Goal: Information Seeking & Learning: Learn about a topic

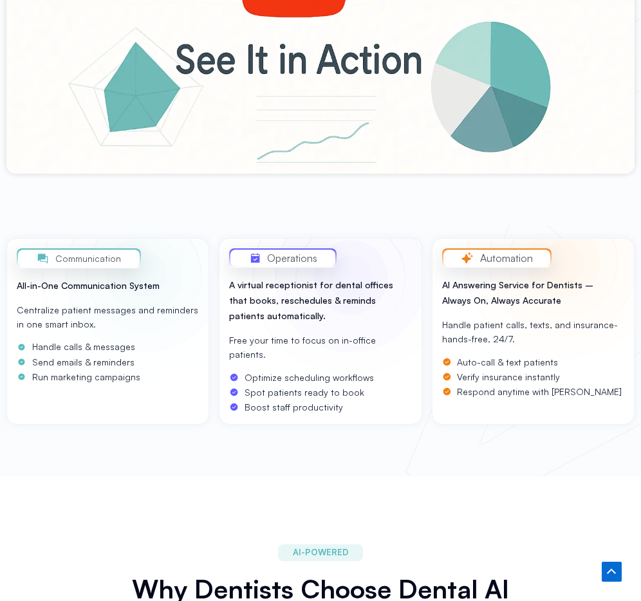
scroll to position [448, 0]
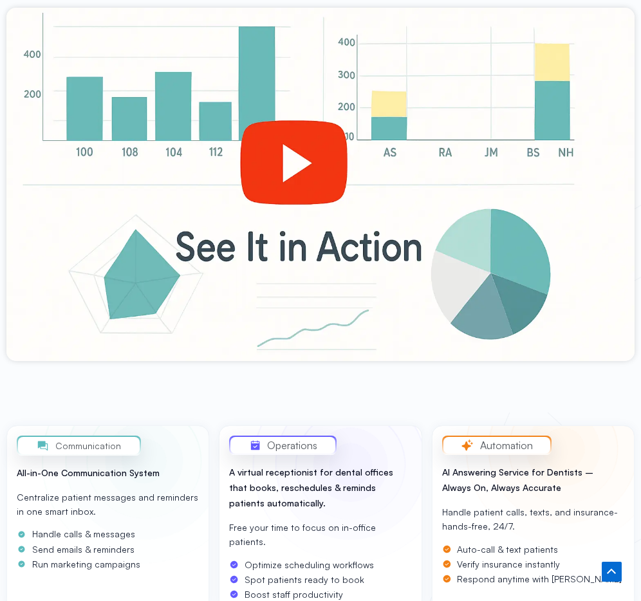
click at [284, 132] on div at bounding box center [320, 184] width 628 height 353
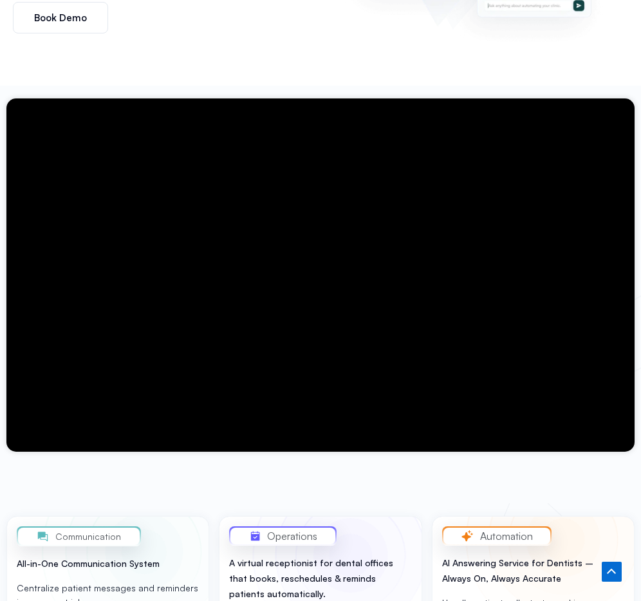
scroll to position [324, 0]
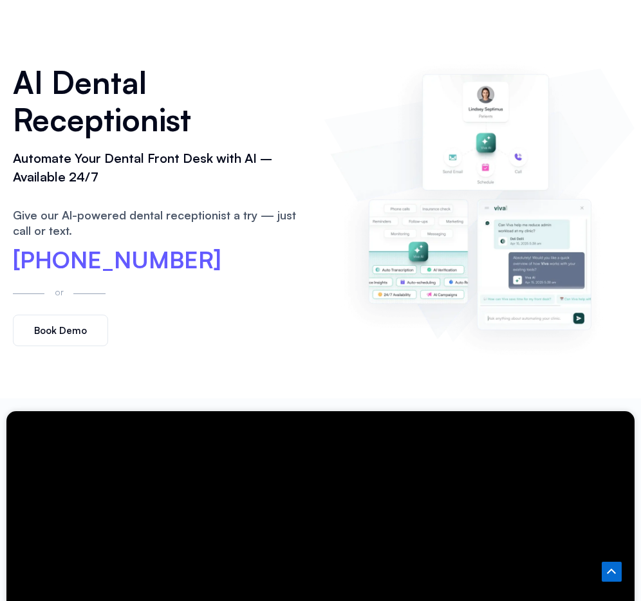
scroll to position [0, 0]
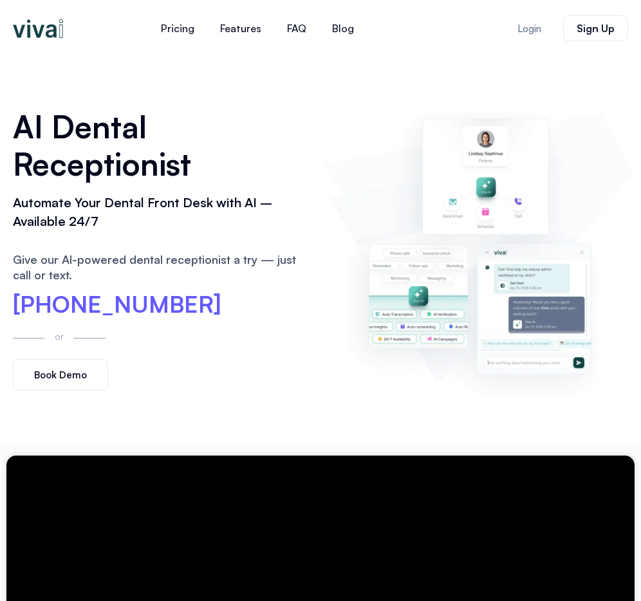
click at [330, 305] on img at bounding box center [479, 249] width 298 height 303
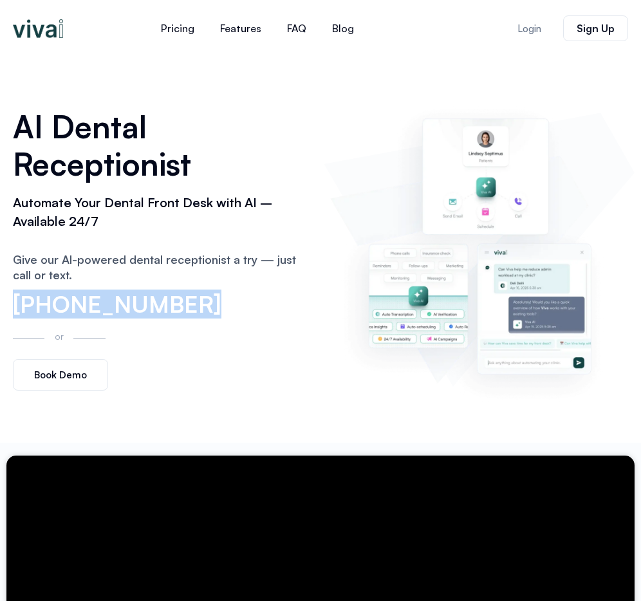
drag, startPoint x: 186, startPoint y: 307, endPoint x: 12, endPoint y: 296, distance: 175.3
click at [12, 296] on div "AI Dental Receptionist Automate Your Dental Front Desk with AI – Available 24/7…" at bounding box center [161, 249] width 311 height 295
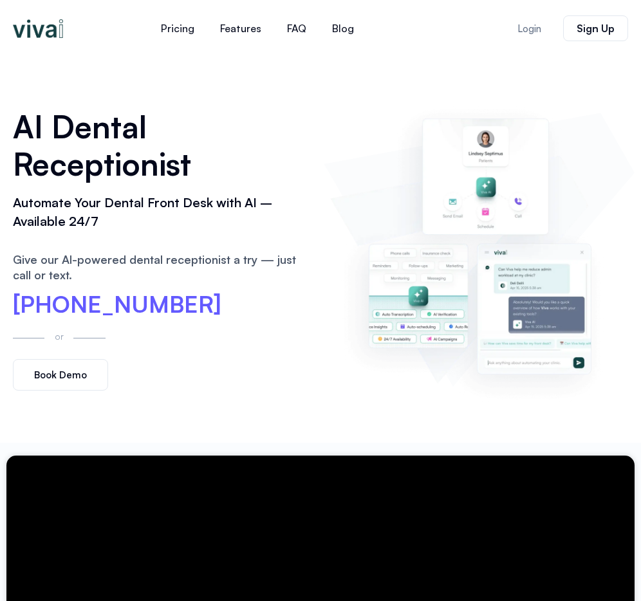
click at [303, 248] on div "Give our AI-powered dental receptionist a try — just call or text." at bounding box center [162, 271] width 298 height 59
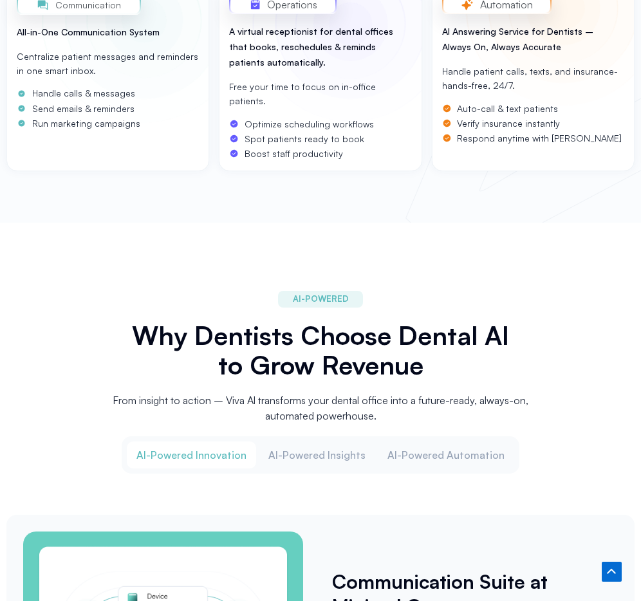
scroll to position [979, 0]
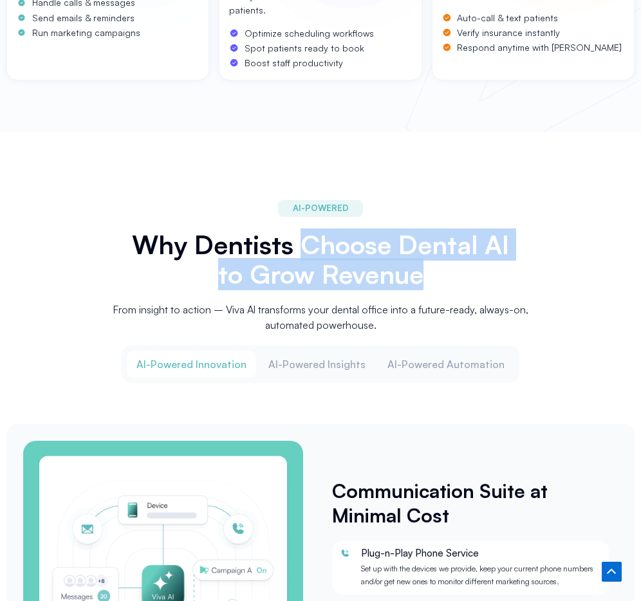
drag, startPoint x: 305, startPoint y: 223, endPoint x: 477, endPoint y: 250, distance: 173.9
click at [544, 245] on div "AI-POWERED Why Dentists Choose Dental AI to Grow Revenue From insight to action…" at bounding box center [320, 266] width 458 height 145
click at [423, 257] on h2 "Why Dentists Choose Dental AI to Grow Revenue" at bounding box center [320, 259] width 379 height 59
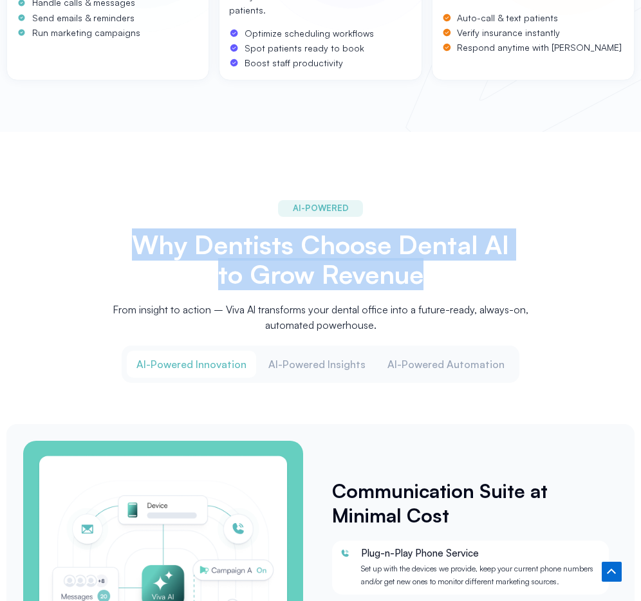
drag, startPoint x: 418, startPoint y: 258, endPoint x: 111, endPoint y: 215, distance: 310.4
click at [111, 215] on div "AI-POWERED Why Dentists Choose Dental AI to Grow Revenue From insight to action…" at bounding box center [320, 266] width 458 height 145
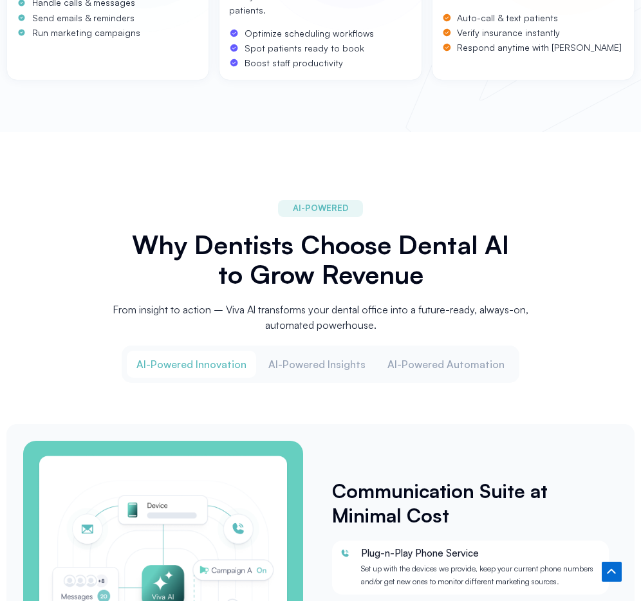
click at [111, 215] on div "AI-POWERED Why Dentists Choose Dental AI to Grow Revenue From insight to action…" at bounding box center [320, 266] width 458 height 145
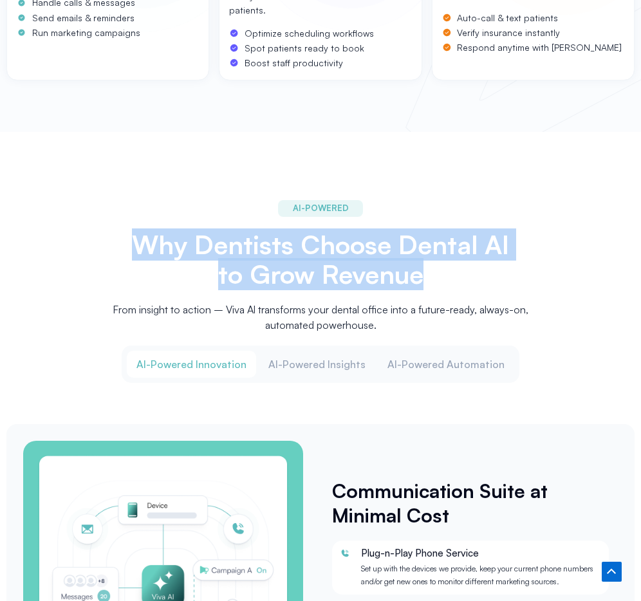
drag, startPoint x: 178, startPoint y: 226, endPoint x: 458, endPoint y: 252, distance: 280.9
click at [458, 252] on div "AI-POWERED Why Dentists Choose Dental AI to Grow Revenue From insight to action…" at bounding box center [320, 266] width 458 height 145
click at [459, 253] on h2 "Why Dentists Choose Dental AI to Grow Revenue" at bounding box center [320, 259] width 379 height 59
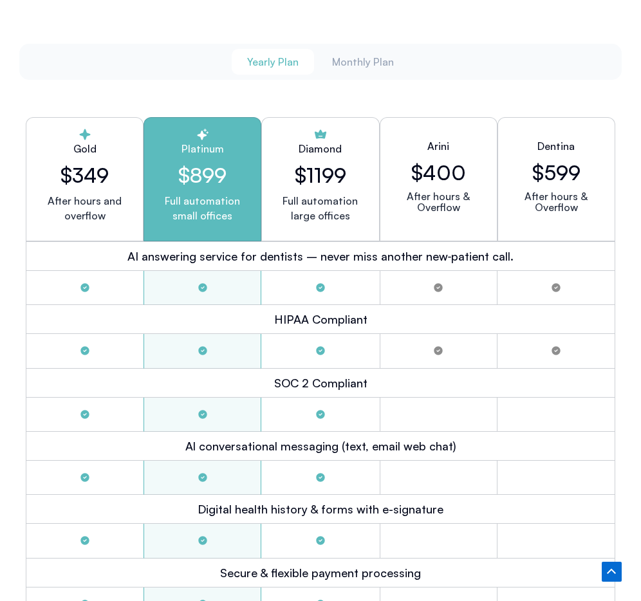
scroll to position [2848, 0]
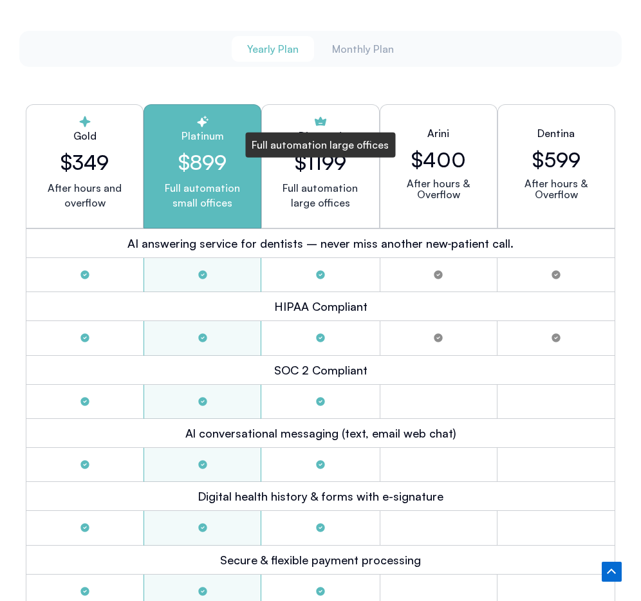
click at [328, 181] on p "Full automation large offices" at bounding box center [319, 196] width 75 height 30
click at [411, 155] on h2 "$400" at bounding box center [438, 159] width 55 height 24
click at [351, 44] on span "Monthly Plan" at bounding box center [363, 49] width 62 height 10
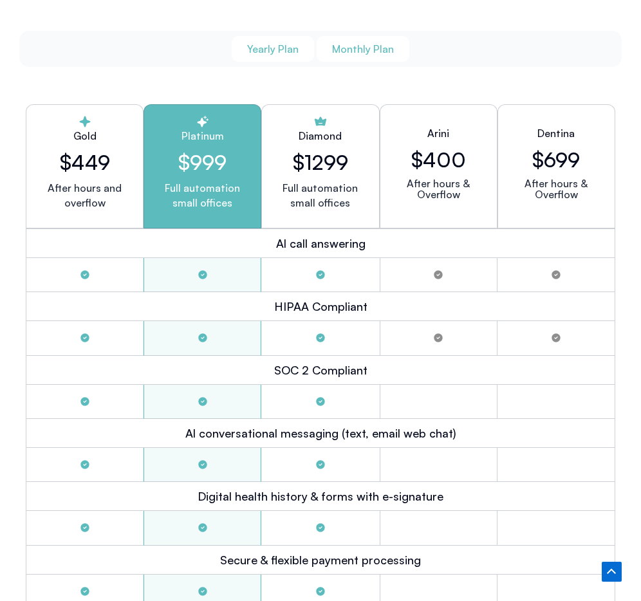
click at [282, 44] on span "Yearly Plan" at bounding box center [272, 49] width 51 height 10
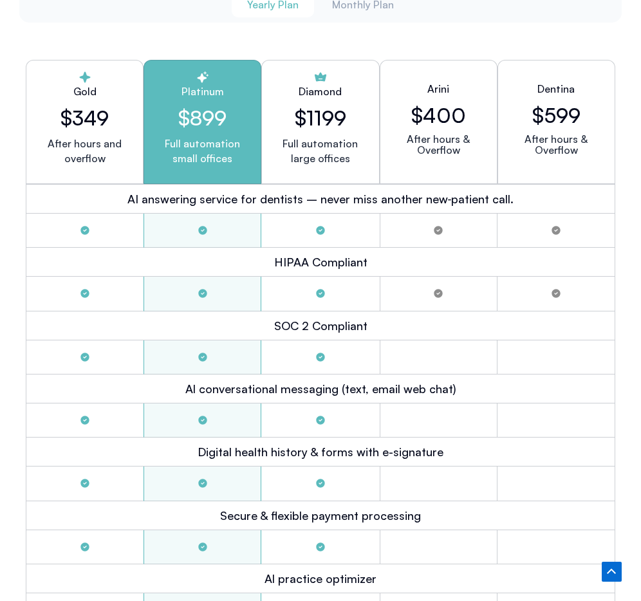
scroll to position [2895, 0]
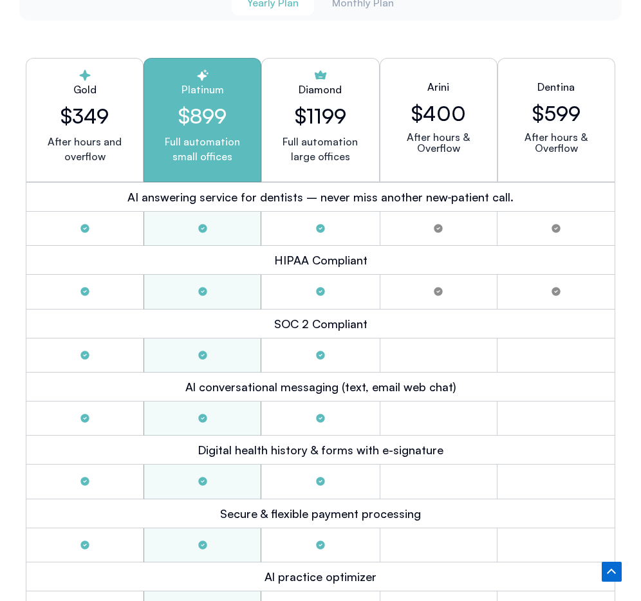
click at [75, 115] on div "Gold $349 After hours and overflow" at bounding box center [85, 120] width 118 height 124
click at [80, 134] on p "After hours and overflow" at bounding box center [85, 149] width 96 height 30
click at [91, 104] on h2 "$349" at bounding box center [85, 116] width 96 height 24
drag, startPoint x: 118, startPoint y: 103, endPoint x: 41, endPoint y: 102, distance: 76.5
click at [42, 104] on h2 "$349" at bounding box center [85, 116] width 96 height 24
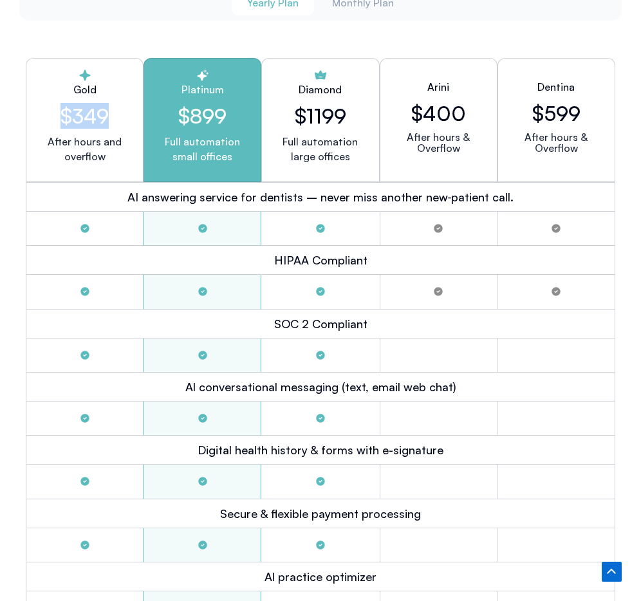
click at [51, 104] on h2 "$349" at bounding box center [85, 116] width 96 height 24
drag, startPoint x: 143, startPoint y: 101, endPoint x: 43, endPoint y: 101, distance: 100.3
click at [42, 101] on div "Gold $349 After hours and overflow Platinum $899 Full automation small offices …" at bounding box center [320, 120] width 589 height 124
click at [48, 104] on h2 "$349" at bounding box center [85, 116] width 96 height 24
drag, startPoint x: 127, startPoint y: 100, endPoint x: 42, endPoint y: 102, distance: 85.6
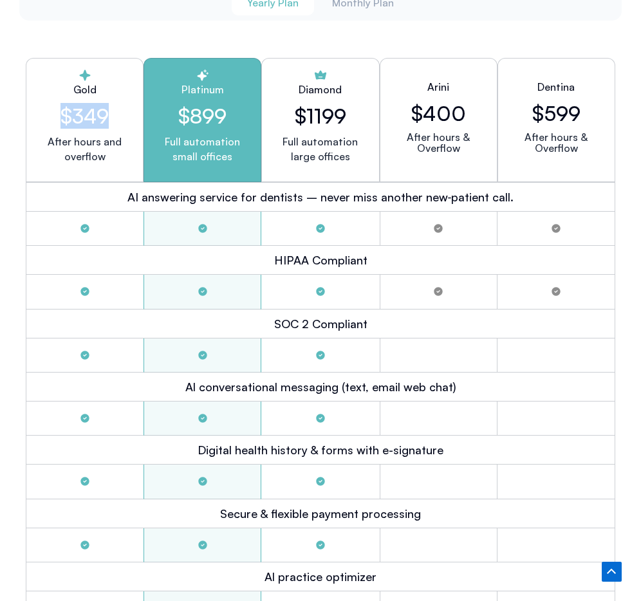
click at [42, 104] on h2 "$349" at bounding box center [85, 116] width 96 height 24
click at [44, 104] on h2 "$349" at bounding box center [85, 116] width 96 height 24
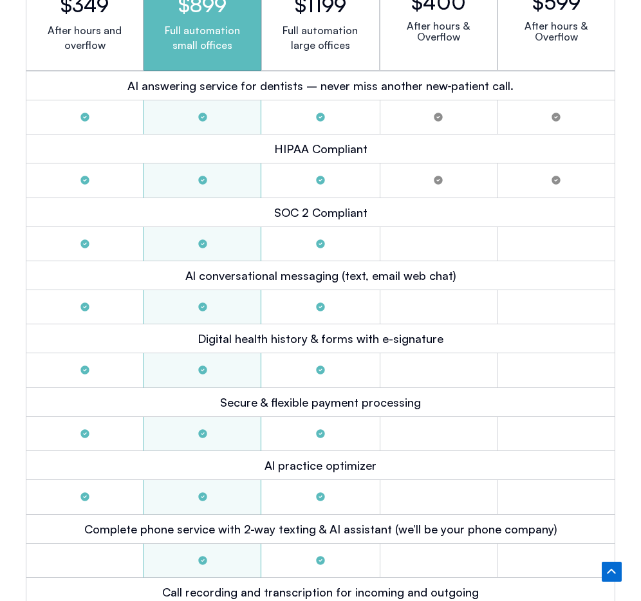
scroll to position [2756, 0]
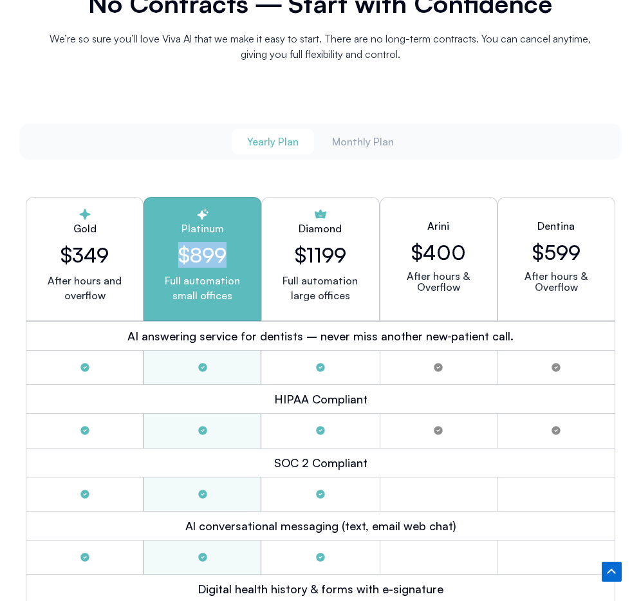
drag, startPoint x: 154, startPoint y: 235, endPoint x: 251, endPoint y: 238, distance: 97.1
click at [247, 242] on h2 "$899" at bounding box center [202, 254] width 96 height 24
click at [251, 237] on div "Platinum $899 Full automation small offices" at bounding box center [202, 259] width 118 height 124
drag, startPoint x: 284, startPoint y: 243, endPoint x: 379, endPoint y: 250, distance: 94.8
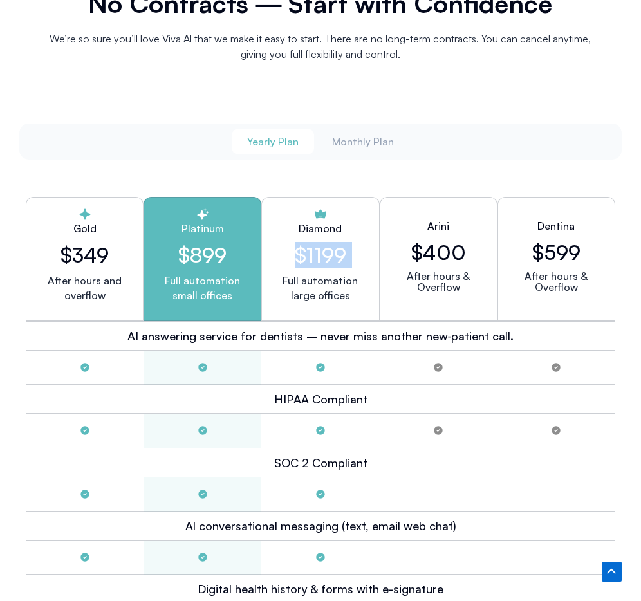
click at [379, 251] on div "Diamond $1199 Full automation large offices Full automation large offices" at bounding box center [320, 259] width 118 height 124
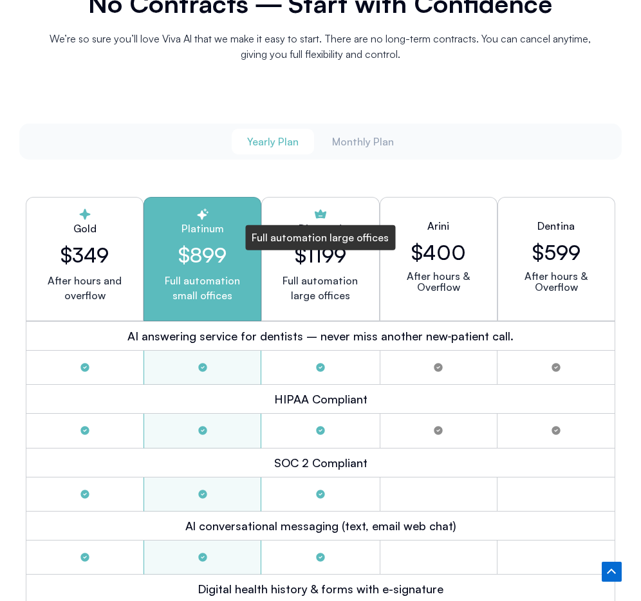
click at [374, 248] on div "Diamond $1199 Full automation large offices Full automation large offices" at bounding box center [320, 259] width 118 height 124
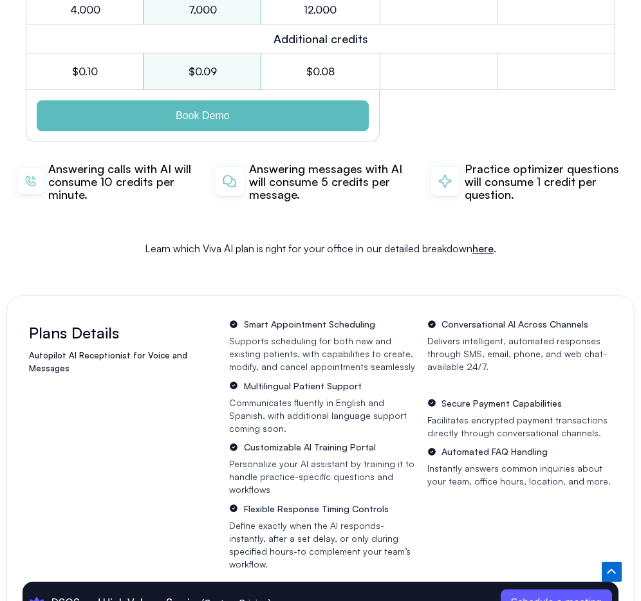
scroll to position [3592, 0]
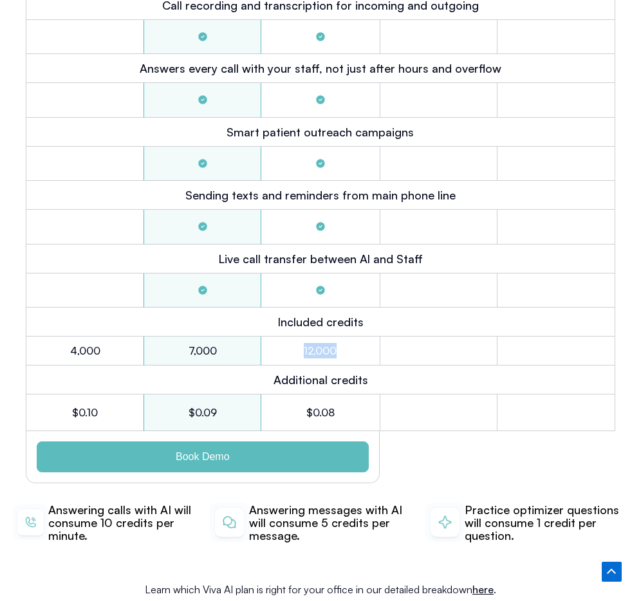
drag, startPoint x: 290, startPoint y: 327, endPoint x: 357, endPoint y: 334, distance: 67.2
click at [357, 336] on div "12,000" at bounding box center [320, 350] width 118 height 29
click at [358, 343] on h2 "12,000" at bounding box center [320, 350] width 84 height 15
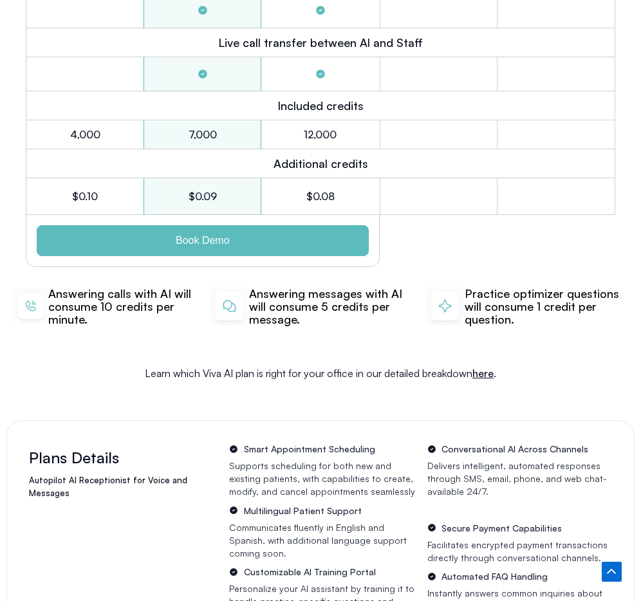
scroll to position [3801, 0]
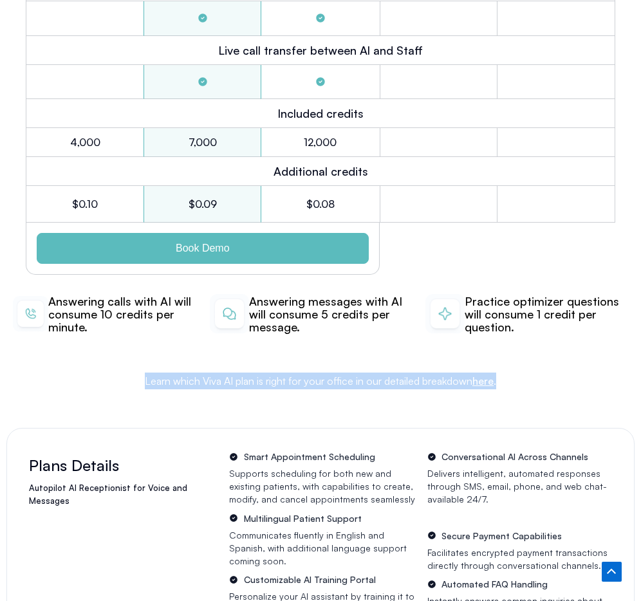
drag, startPoint x: 527, startPoint y: 372, endPoint x: 144, endPoint y: 368, distance: 382.7
click at [144, 372] on p "Learn which Viva AI plan is right for your office in our detailed breakdown her…" at bounding box center [320, 380] width 615 height 17
drag, startPoint x: 125, startPoint y: 368, endPoint x: 549, endPoint y: 377, distance: 423.9
click at [549, 377] on div "Learn which Viva AI plan is right for your office in our detailed breakdown her…" at bounding box center [320, 396] width 628 height 49
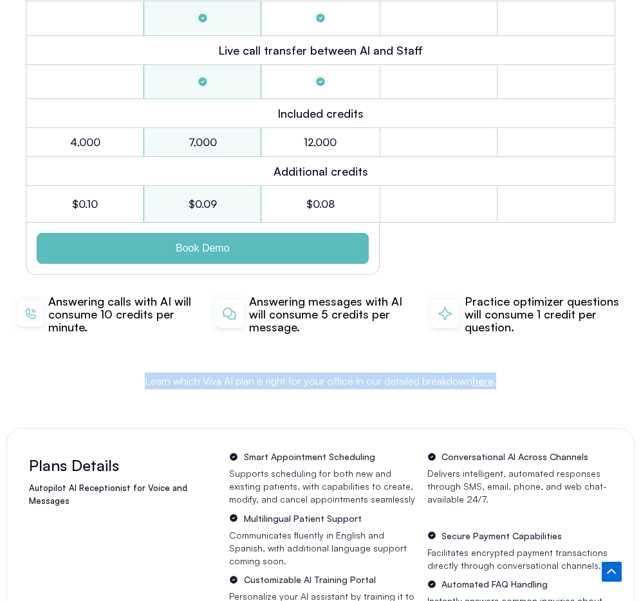
click at [547, 372] on p "Learn which Viva AI plan is right for your office in our detailed breakdown her…" at bounding box center [320, 380] width 615 height 17
drag, startPoint x: 487, startPoint y: 367, endPoint x: 137, endPoint y: 356, distance: 350.6
click at [136, 372] on p "Learn which Viva AI plan is right for your office in our detailed breakdown her…" at bounding box center [320, 380] width 615 height 17
drag, startPoint x: 140, startPoint y: 365, endPoint x: 556, endPoint y: 372, distance: 416.8
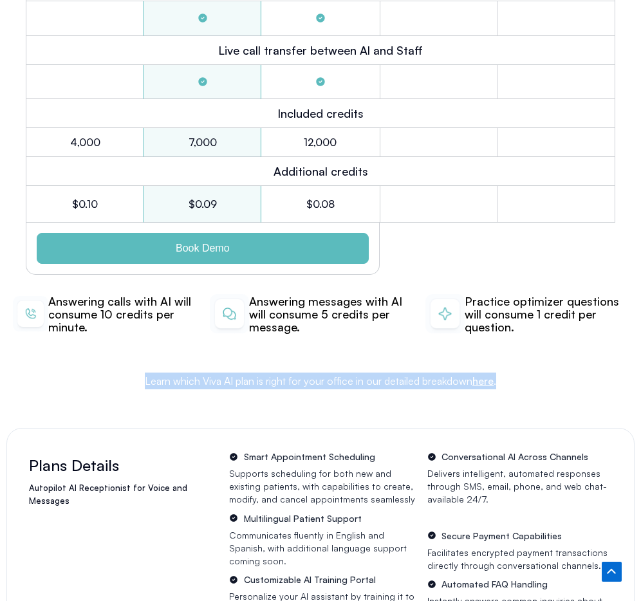
click at [558, 372] on p "Learn which Viva AI plan is right for your office in our detailed breakdown her…" at bounding box center [320, 380] width 615 height 17
click at [554, 372] on p "Learn which Viva AI plan is right for your office in our detailed breakdown her…" at bounding box center [320, 380] width 615 height 17
drag, startPoint x: 569, startPoint y: 368, endPoint x: 123, endPoint y: 367, distance: 445.7
click at [123, 372] on p "Learn which Viva AI plan is right for your office in our detailed breakdown her…" at bounding box center [320, 380] width 615 height 17
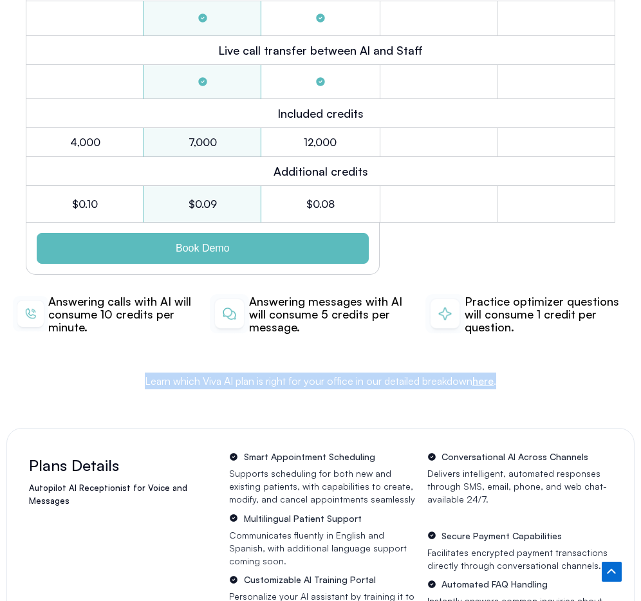
drag, startPoint x: 144, startPoint y: 366, endPoint x: 541, endPoint y: 366, distance: 396.8
click at [541, 372] on p "Learn which Viva AI plan is right for your office in our detailed breakdown her…" at bounding box center [320, 380] width 615 height 17
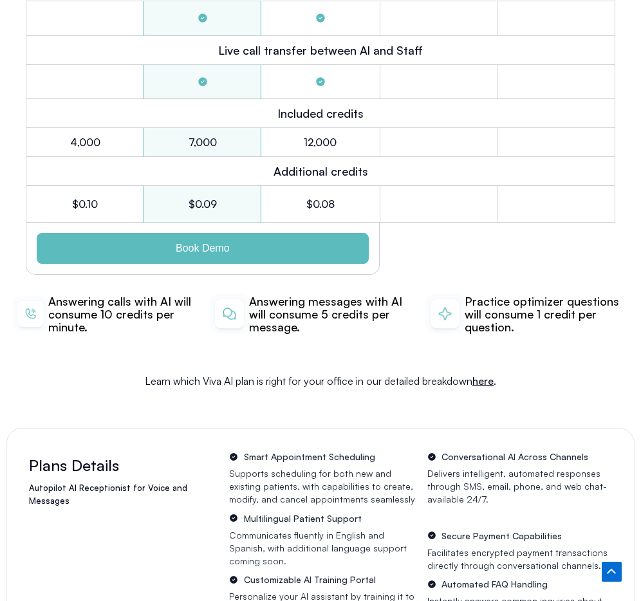
click at [530, 372] on p "Learn which Viva AI plan is right for your office in our detailed breakdown her…" at bounding box center [320, 380] width 615 height 17
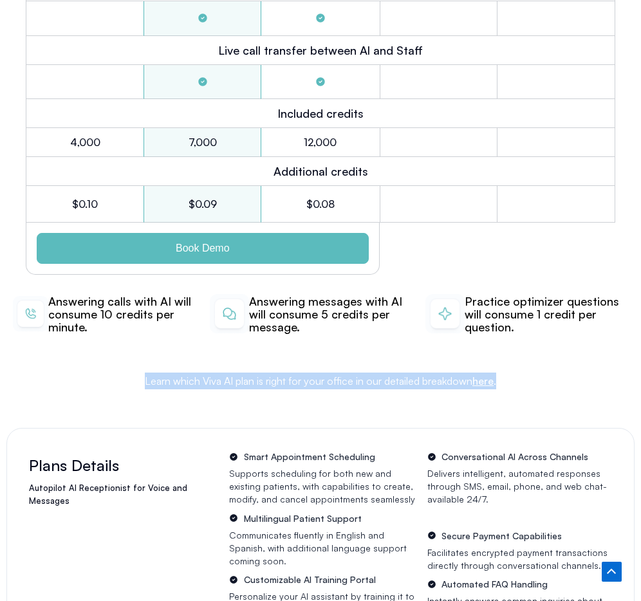
drag, startPoint x: 547, startPoint y: 363, endPoint x: 100, endPoint y: 368, distance: 446.3
click at [100, 372] on p "Learn which Viva AI plan is right for your office in our detailed breakdown her…" at bounding box center [320, 380] width 615 height 17
drag, startPoint x: 342, startPoint y: 373, endPoint x: 580, endPoint y: 373, distance: 237.9
click at [580, 373] on p "Learn which Viva AI plan is right for your office in our detailed breakdown her…" at bounding box center [320, 380] width 615 height 17
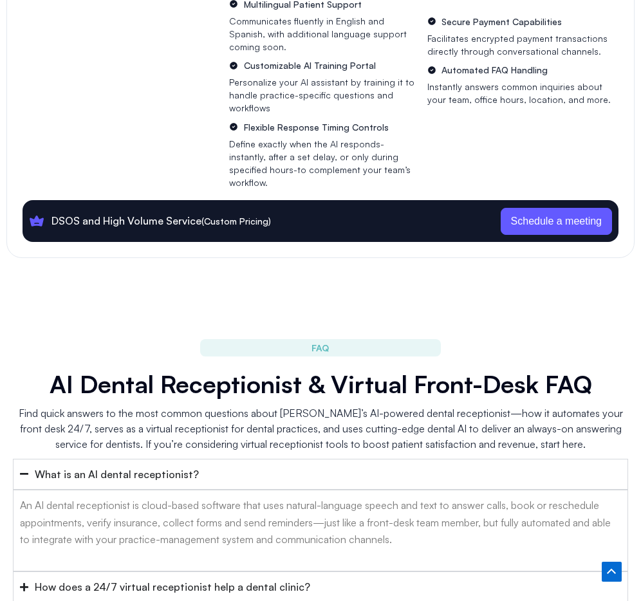
scroll to position [4449, 0]
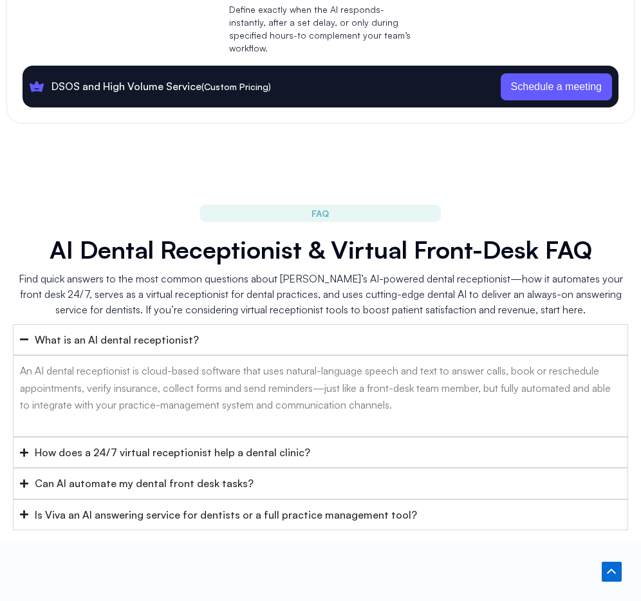
click at [129, 331] on div "What is an AI dental receptionist?" at bounding box center [117, 339] width 164 height 17
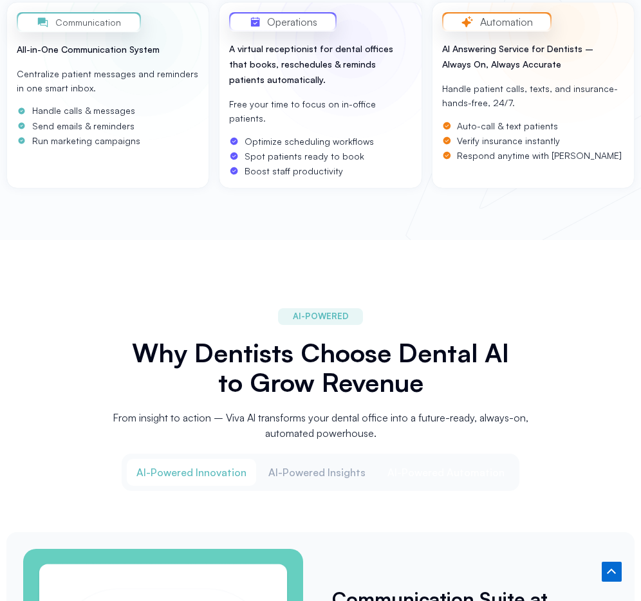
scroll to position [0, 0]
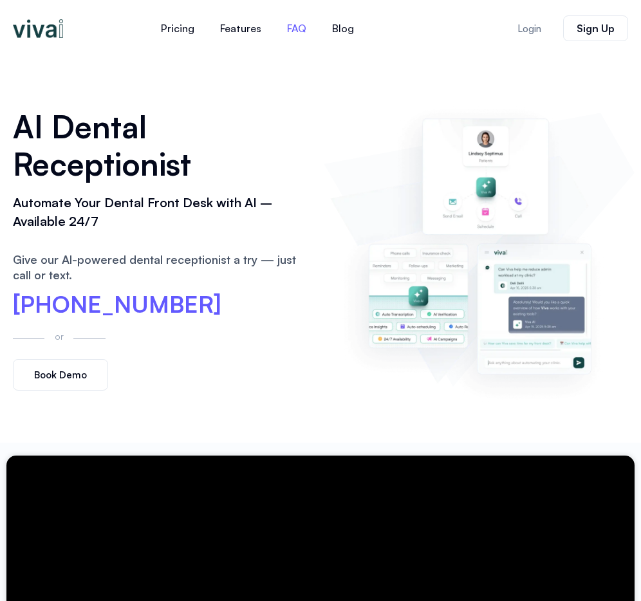
click at [287, 27] on link "FAQ" at bounding box center [296, 28] width 45 height 31
click at [343, 26] on link "Blog" at bounding box center [343, 28] width 48 height 31
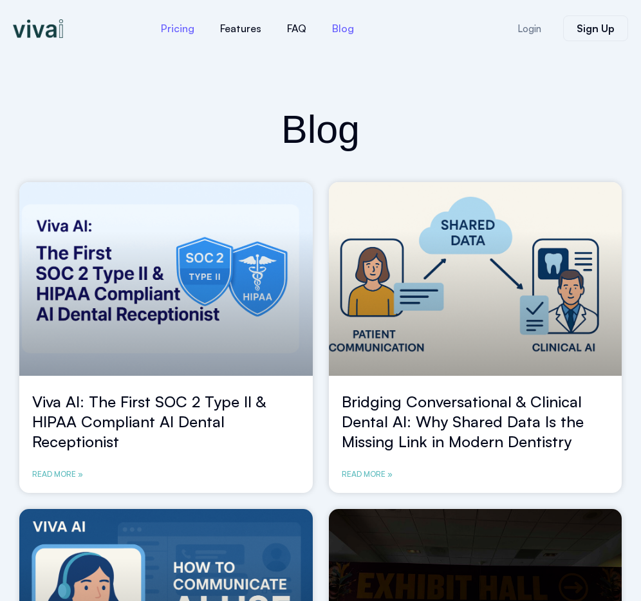
click at [184, 34] on link "Pricing" at bounding box center [177, 28] width 59 height 31
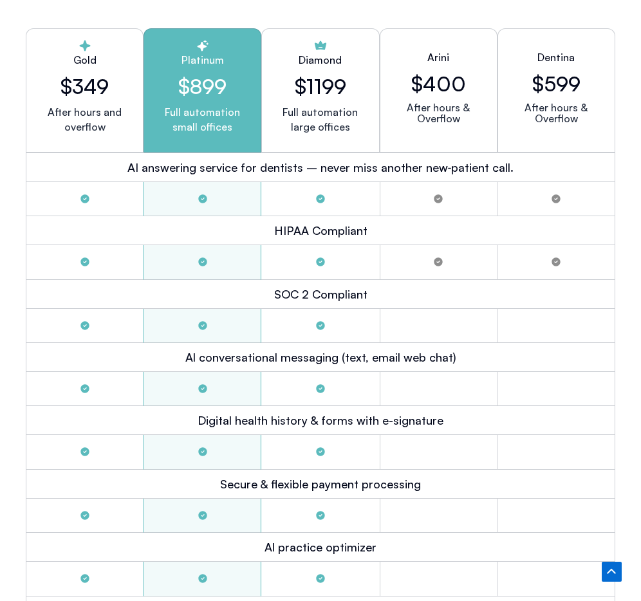
scroll to position [2885, 0]
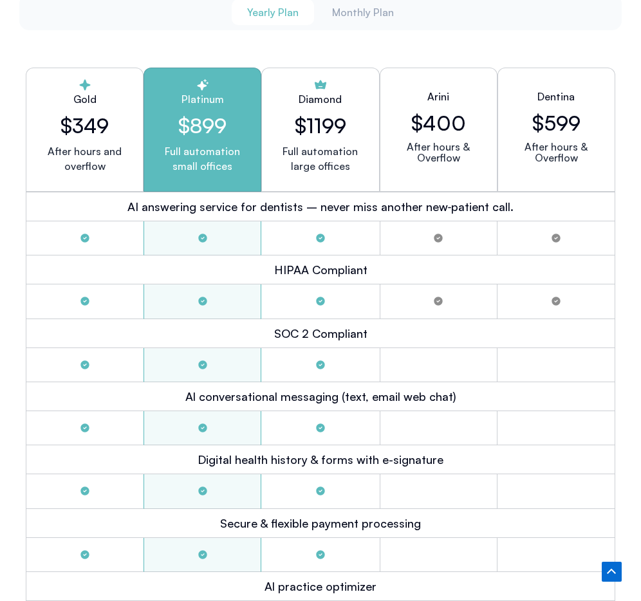
click at [363, 199] on h2 "AI answering service for dentists – never miss another new‑patient call." at bounding box center [320, 206] width 387 height 15
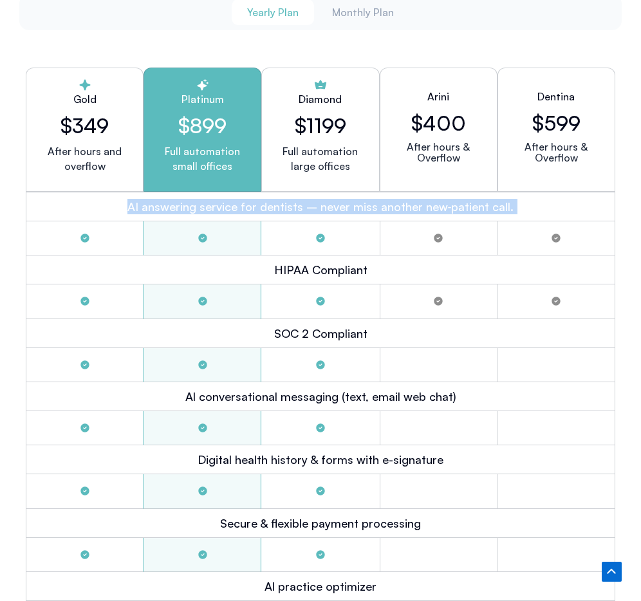
click at [363, 199] on h2 "AI answering service for dentists – never miss another new‑patient call." at bounding box center [320, 206] width 387 height 15
drag, startPoint x: 321, startPoint y: 194, endPoint x: 518, endPoint y: 200, distance: 196.9
click at [518, 200] on div "AI answering service for dentists – never miss another new‑patient call." at bounding box center [320, 207] width 589 height 30
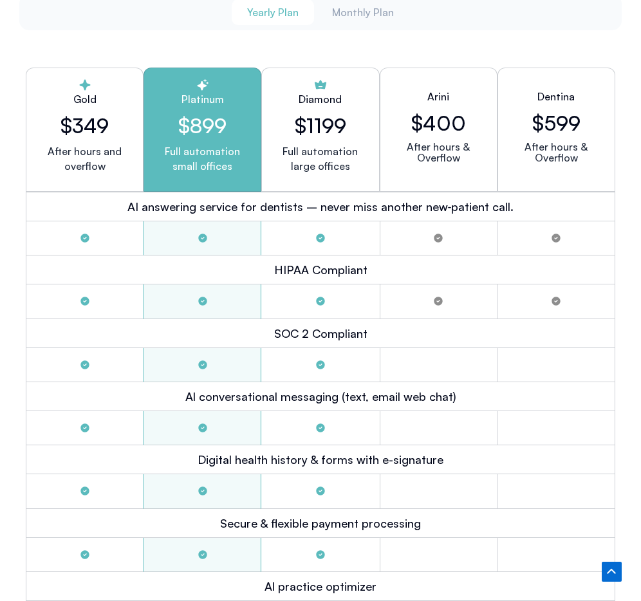
click at [334, 199] on h2 "AI answering service for dentists – never miss another new‑patient call." at bounding box center [320, 206] width 387 height 15
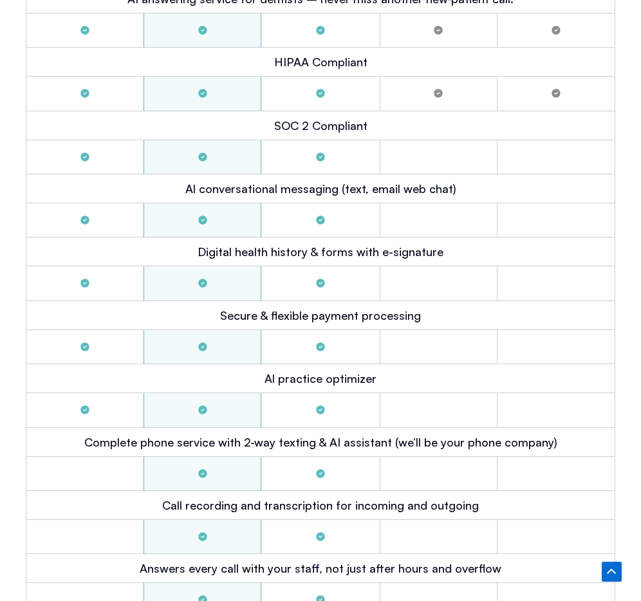
scroll to position [3100, 0]
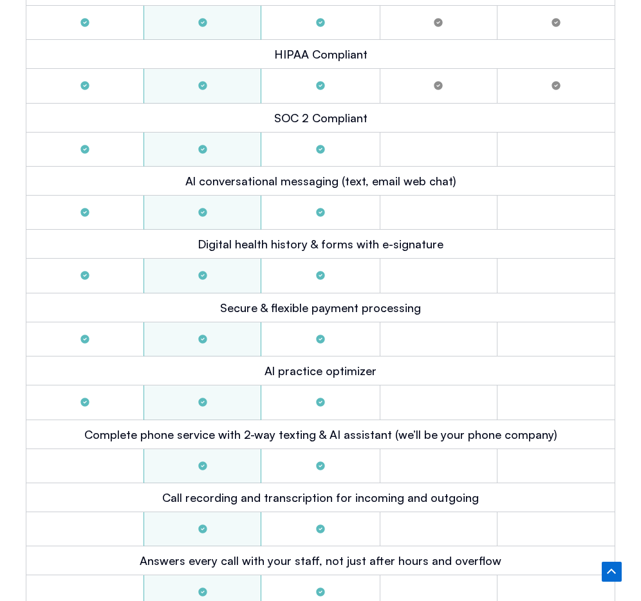
click at [326, 236] on h2 "Digital health history & forms with e-signature" at bounding box center [320, 243] width 246 height 15
click at [350, 236] on h2 "Digital health history & forms with e-signature" at bounding box center [320, 243] width 246 height 15
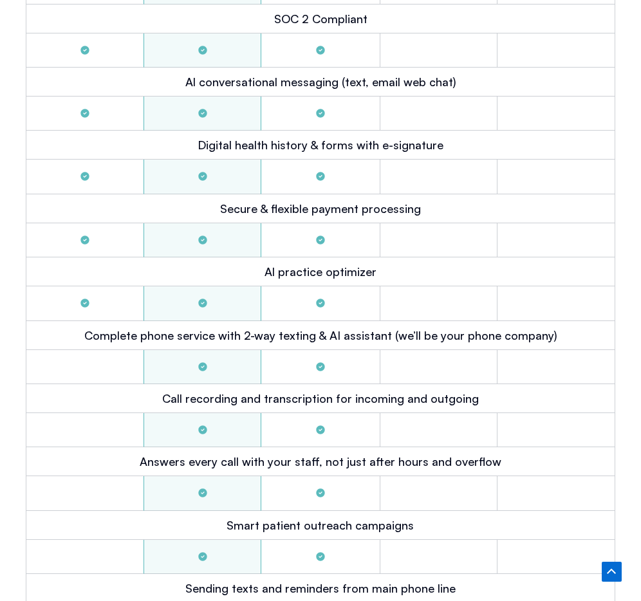
scroll to position [3202, 0]
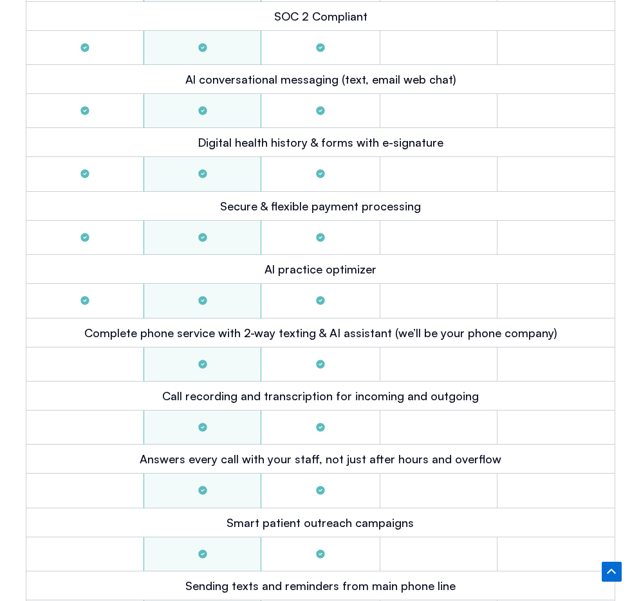
click at [339, 198] on h2 "Secure & flexible payment processing" at bounding box center [320, 205] width 201 height 15
click at [347, 198] on h2 "Secure & flexible payment processing" at bounding box center [320, 205] width 201 height 15
click at [344, 198] on h2 "Secure & flexible payment processing" at bounding box center [320, 205] width 201 height 15
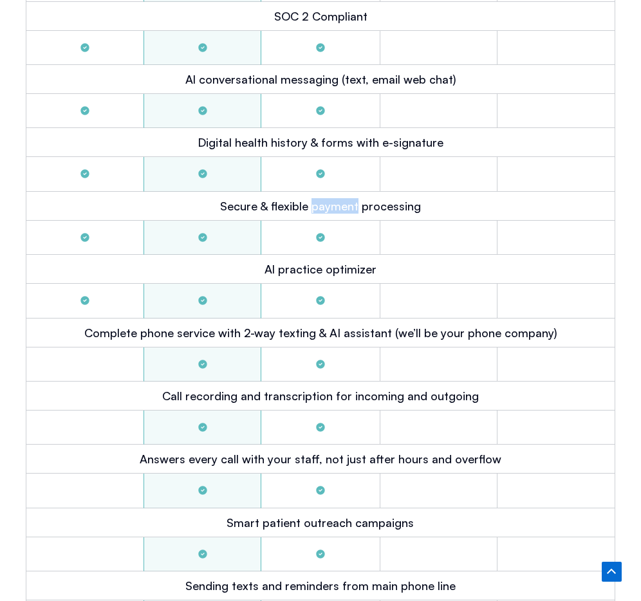
click at [344, 198] on h2 "Secure & flexible payment processing" at bounding box center [320, 205] width 201 height 15
click at [343, 198] on h2 "Secure & flexible payment processing" at bounding box center [320, 205] width 201 height 15
drag, startPoint x: 417, startPoint y: 196, endPoint x: 217, endPoint y: 197, distance: 199.4
click at [217, 197] on div "Secure & flexible payment processing" at bounding box center [320, 206] width 589 height 29
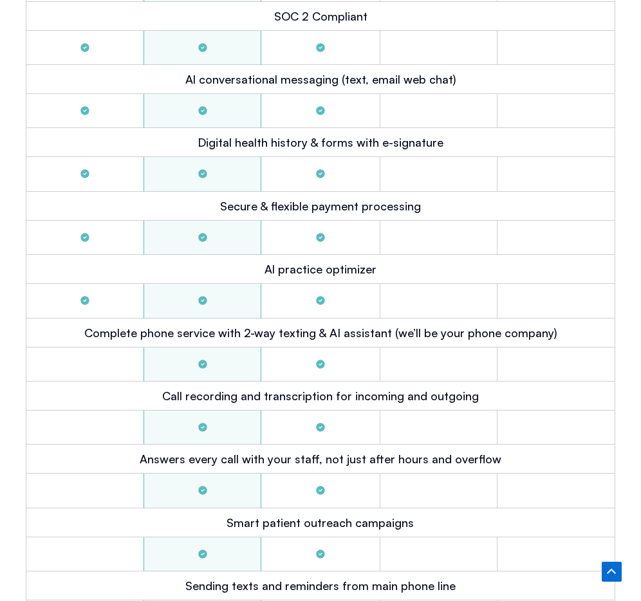
click at [217, 197] on div "Secure & flexible payment processing" at bounding box center [320, 206] width 589 height 29
drag, startPoint x: 414, startPoint y: 194, endPoint x: 215, endPoint y: 194, distance: 199.4
click at [215, 194] on div "Secure & flexible payment processing" at bounding box center [320, 206] width 589 height 29
click at [214, 194] on div "Secure & flexible payment processing" at bounding box center [320, 206] width 589 height 29
drag, startPoint x: 203, startPoint y: 192, endPoint x: 428, endPoint y: 190, distance: 225.7
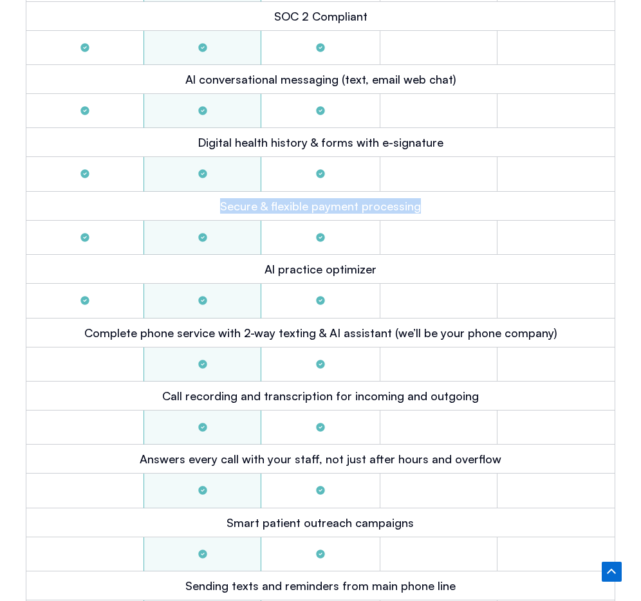
click at [428, 192] on div "Secure & flexible payment processing" at bounding box center [320, 206] width 589 height 29
click at [305, 325] on h2 "Complete phone service with 2-way texting & AI assistant (we’ll be your phone c…" at bounding box center [320, 332] width 473 height 15
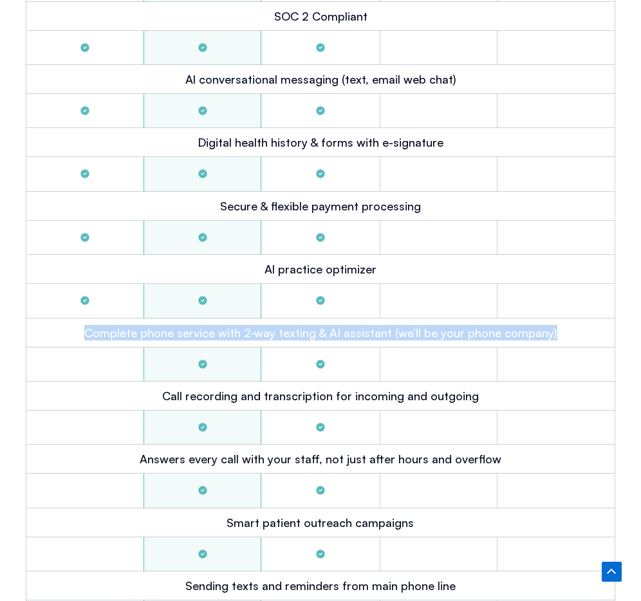
click at [305, 325] on h2 "Complete phone service with 2-way texting & AI assistant (we’ll be your phone c…" at bounding box center [320, 332] width 473 height 15
click at [351, 325] on h2 "Complete phone service with 2-way texting & AI assistant (we’ll be your phone c…" at bounding box center [320, 332] width 473 height 15
drag, startPoint x: 343, startPoint y: 318, endPoint x: 625, endPoint y: 313, distance: 282.4
click at [629, 313] on div "Yearly Plan Monthly Plan Gold $349 After hours and overflow Platinum $899 Full …" at bounding box center [320, 257] width 628 height 1257
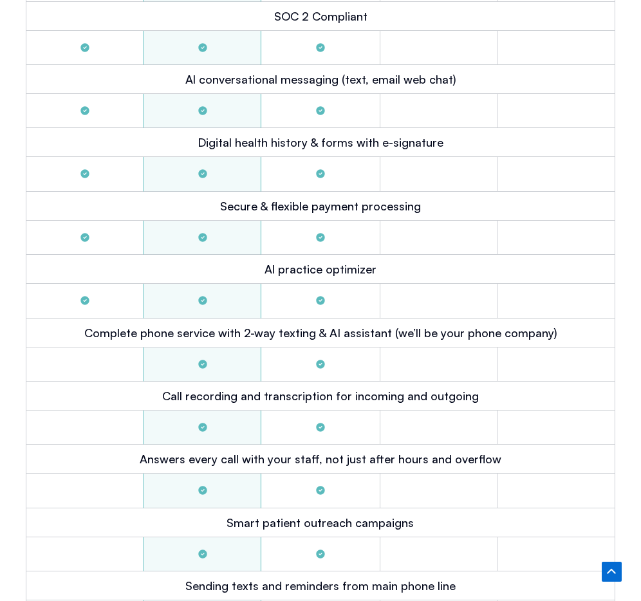
click at [620, 314] on div "Yearly Plan Monthly Plan Gold $349 After hours and overflow Platinum $899 Full …" at bounding box center [320, 273] width 615 height 1225
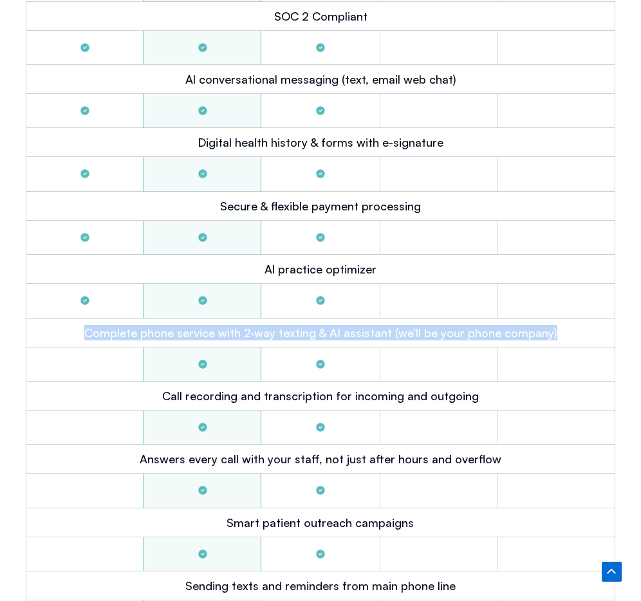
drag, startPoint x: 562, startPoint y: 319, endPoint x: 73, endPoint y: 321, distance: 488.8
click at [73, 321] on div "Complete phone service with 2-way texting & AI assistant (we’ll be your phone c…" at bounding box center [320, 332] width 589 height 29
click at [74, 320] on div "Complete phone service with 2-way texting & AI assistant (we’ll be your phone c…" at bounding box center [320, 332] width 589 height 29
drag, startPoint x: 73, startPoint y: 320, endPoint x: 560, endPoint y: 329, distance: 486.9
click at [560, 329] on div "Complete phone service with 2-way texting & AI assistant (we’ll be your phone c…" at bounding box center [320, 332] width 589 height 29
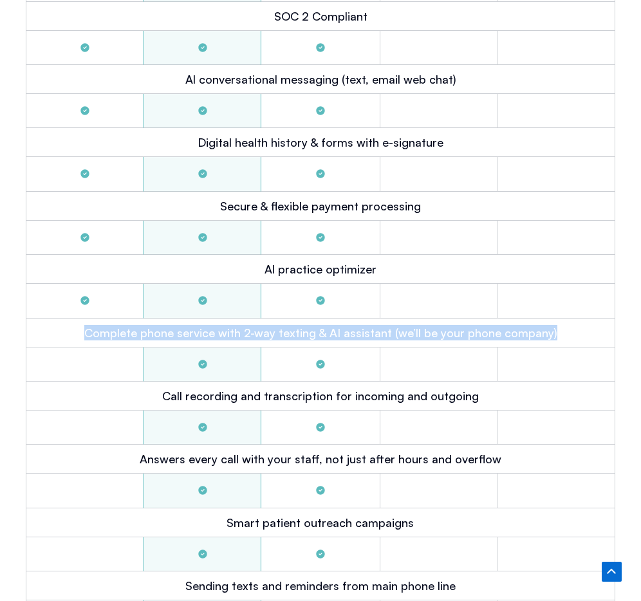
click at [566, 320] on div "Complete phone service with 2-way texting & AI assistant (we’ll be your phone c…" at bounding box center [320, 332] width 589 height 29
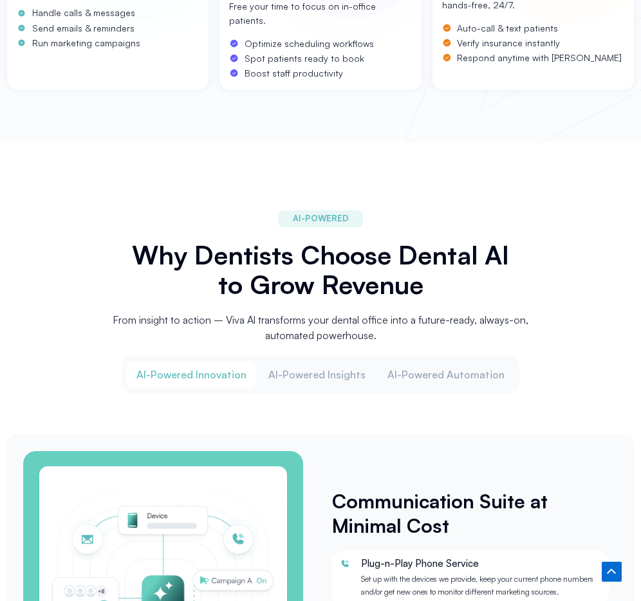
scroll to position [0, 0]
